Goal: Information Seeking & Learning: Check status

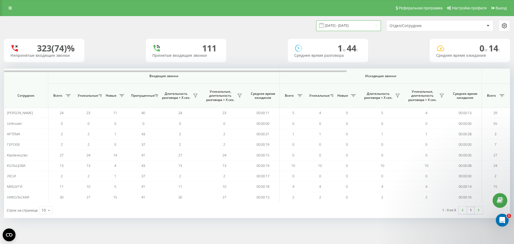
click at [337, 24] on input "[DATE] - [DATE]" at bounding box center [348, 25] width 65 height 10
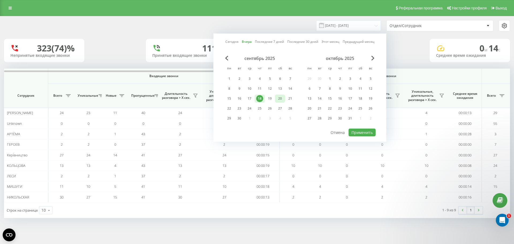
click at [276, 99] on div "20" at bounding box center [280, 99] width 10 height 8
click at [352, 132] on button "Применить" at bounding box center [362, 133] width 27 height 8
type input "[DATE] - [DATE]"
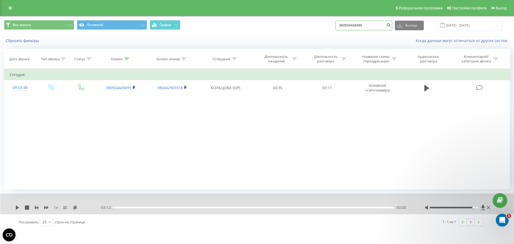
drag, startPoint x: 381, startPoint y: 26, endPoint x: 266, endPoint y: 24, distance: 114.6
click at [291, 24] on div "Все звонки Основной График 380504449495 Экспорт .csv .xls .xlsx [DATE] - [DATE]" at bounding box center [257, 25] width 506 height 10
paste input "95371620"
type input "380953716205"
click at [391, 26] on icon "submit" at bounding box center [388, 24] width 5 height 3
